Goal: Find specific page/section: Find specific page/section

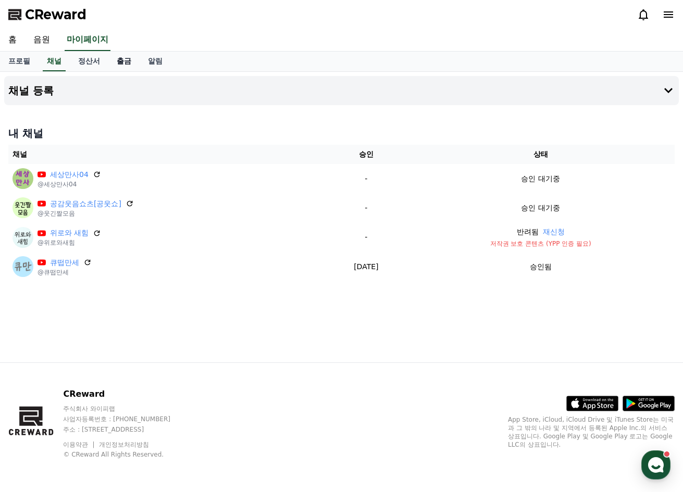
click at [123, 61] on link "출금" at bounding box center [123, 62] width 31 height 20
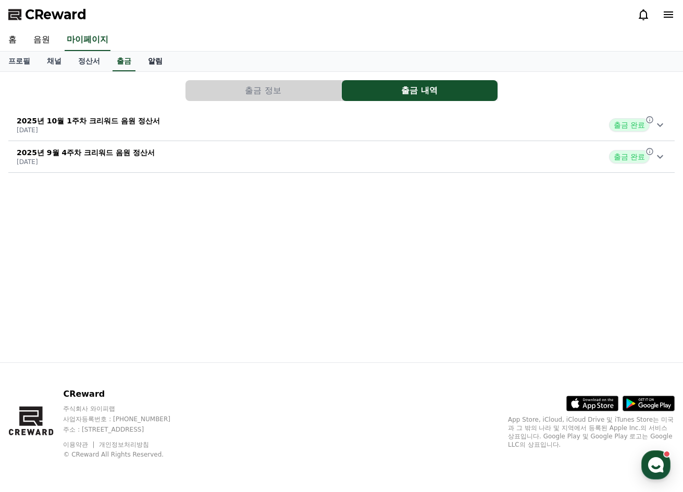
click at [155, 60] on link "알림" at bounding box center [155, 62] width 31 height 20
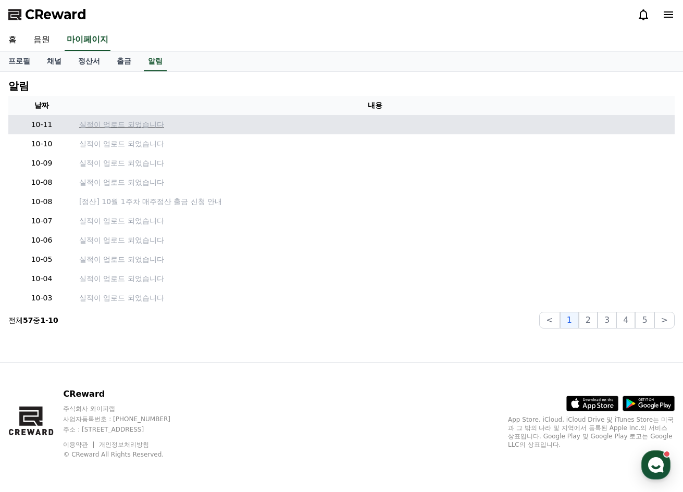
click at [137, 125] on p "실적이 업로드 되었습니다" at bounding box center [374, 124] width 591 height 11
